Goal: Entertainment & Leisure: Consume media (video, audio)

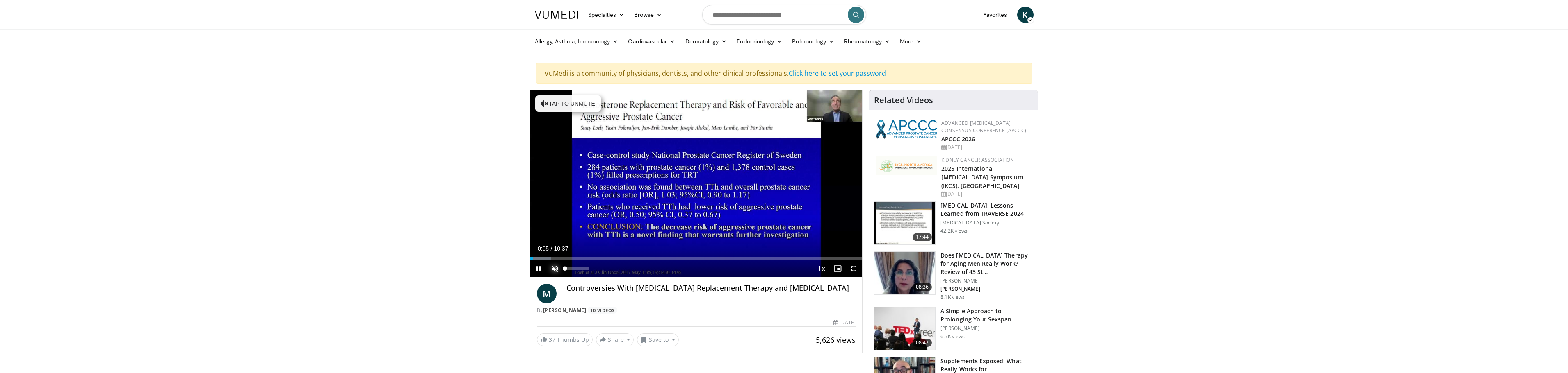
click at [555, 265] on span "Video Player" at bounding box center [555, 269] width 16 height 16
